Goal: Contribute content: Add original content to the website for others to see

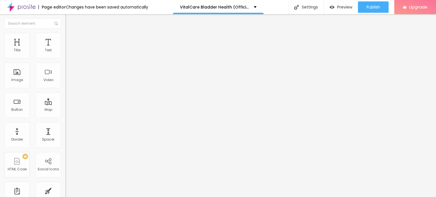
click at [65, 49] on span "Add image" at bounding box center [76, 46] width 23 height 5
click at [65, 37] on li "Style" at bounding box center [97, 36] width 65 height 6
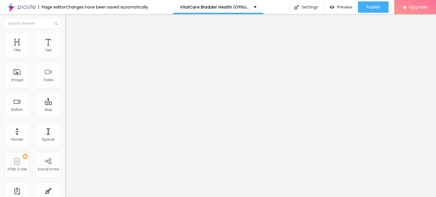
type input "75"
type input "10"
type input "15"
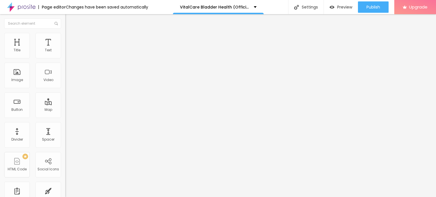
type input "15"
type input "20"
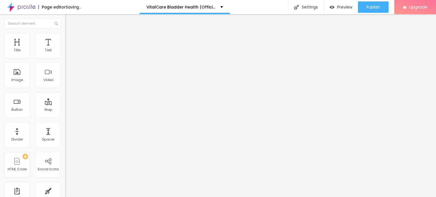
type input "15"
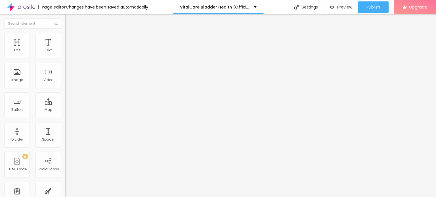
type input "10"
drag, startPoint x: 58, startPoint y: 60, endPoint x: 7, endPoint y: 58, distance: 50.9
type input "10"
click at [65, 58] on input "range" at bounding box center [83, 56] width 37 height 5
click at [65, 53] on input "Click me" at bounding box center [99, 51] width 68 height 6
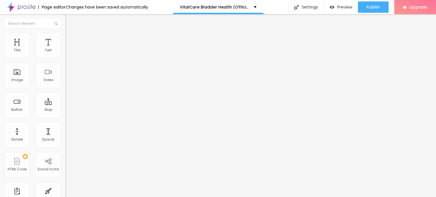
click at [65, 53] on input "Click me" at bounding box center [99, 51] width 68 height 6
paste input "😍👇ACHETEZ MAINTENANT😍👇"
type input "😍👇ACHETEZ MAINTENANT😍👇"
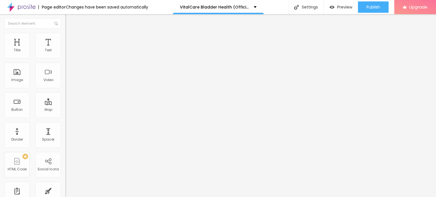
click at [65, 117] on input "https://" at bounding box center [99, 114] width 68 height 6
paste input "[DOMAIN_NAME][URL]"
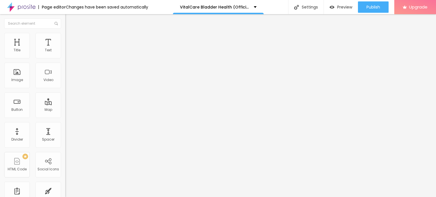
scroll to position [0, 33]
type input "[URL][DOMAIN_NAME]"
click at [68, 82] on icon "button" at bounding box center [69, 80] width 3 height 3
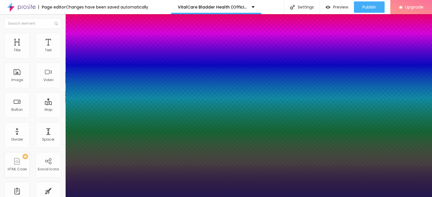
type input "1"
type input "29"
type input "1"
type input "30"
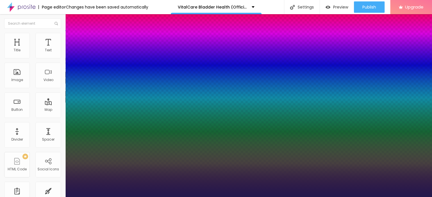
type input "30"
type input "1"
type input "31"
type input "1"
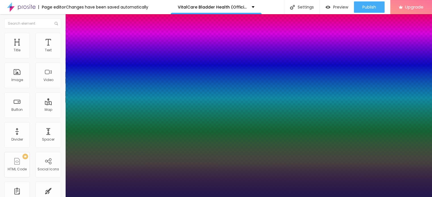
type input "32"
type input "1"
type input "34"
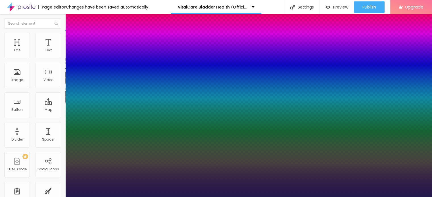
type input "1"
type input "43"
type input "1"
type input "48"
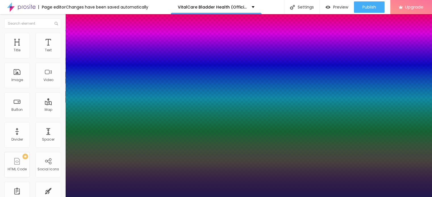
type input "48"
type input "1"
drag, startPoint x: 77, startPoint y: 161, endPoint x: 87, endPoint y: 160, distance: 9.8
type input "47"
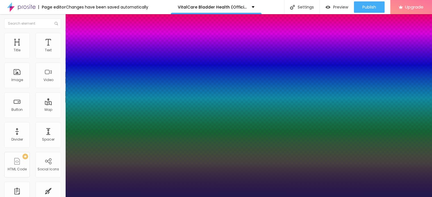
type input "47"
type input "1"
click at [192, 197] on div at bounding box center [216, 197] width 432 height 0
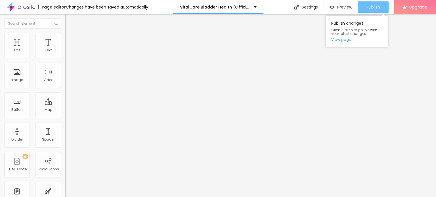
click at [365, 10] on button "Publish" at bounding box center [373, 6] width 31 height 11
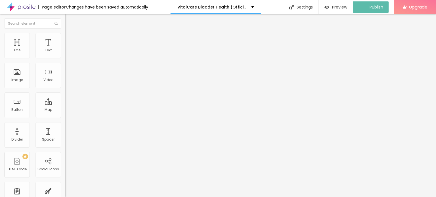
click at [9, 10] on img at bounding box center [21, 7] width 28 height 14
click at [68, 82] on icon "button" at bounding box center [69, 80] width 3 height 3
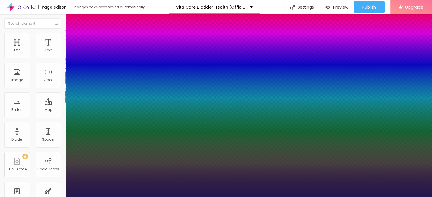
type input "1"
type input "20"
type input "1"
type input "21"
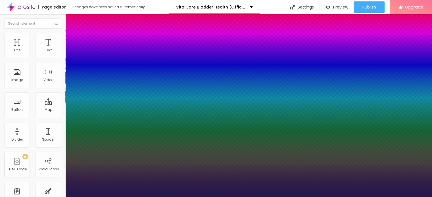
type input "21"
type input "1"
type input "39"
type input "1"
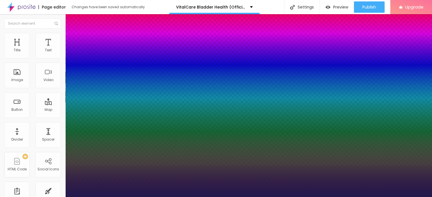
type input "51"
type input "1"
type input "53"
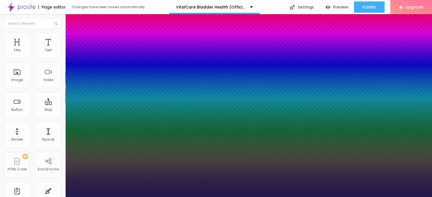
type input "1"
type input "54"
type input "1"
type input "57"
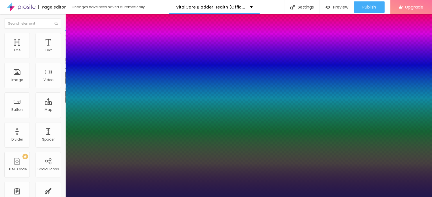
type input "57"
type input "1"
type input "67"
type input "1"
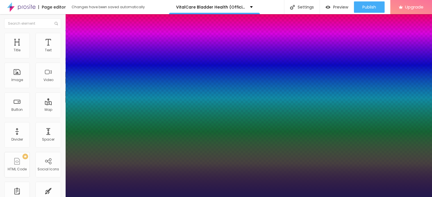
type input "70"
type input "1"
type input "69"
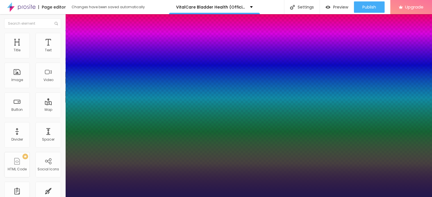
type input "1"
type input "61"
type input "1"
type input "57"
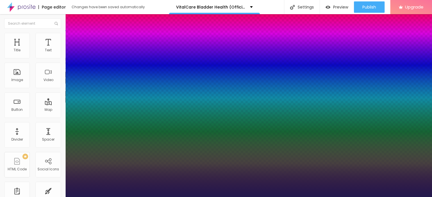
type input "57"
type input "1"
type input "56"
type input "1"
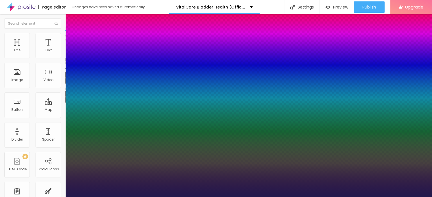
type input "55"
type input "1"
type input "54"
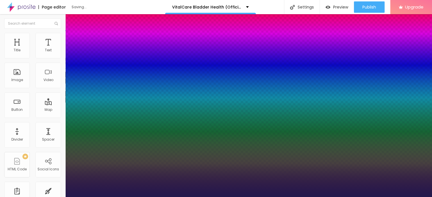
type input "1"
type input "53"
type input "1"
drag, startPoint x: 77, startPoint y: 159, endPoint x: 95, endPoint y: 157, distance: 17.7
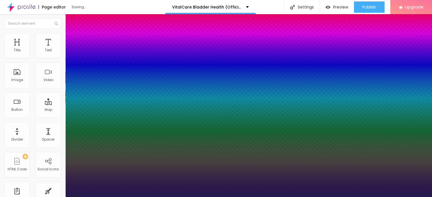
type input "53"
click at [290, 197] on div at bounding box center [216, 197] width 432 height 0
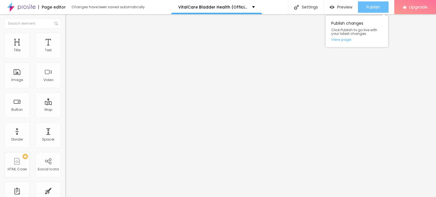
click at [374, 5] on span "Publish" at bounding box center [374, 7] width 14 height 5
click at [347, 40] on link "View page" at bounding box center [356, 40] width 51 height 4
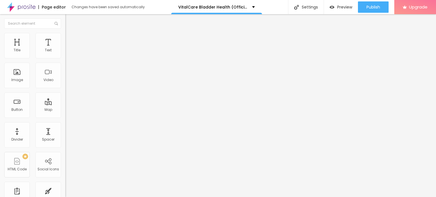
click at [8, 9] on img at bounding box center [21, 7] width 28 height 14
